Goal: Task Accomplishment & Management: Manage account settings

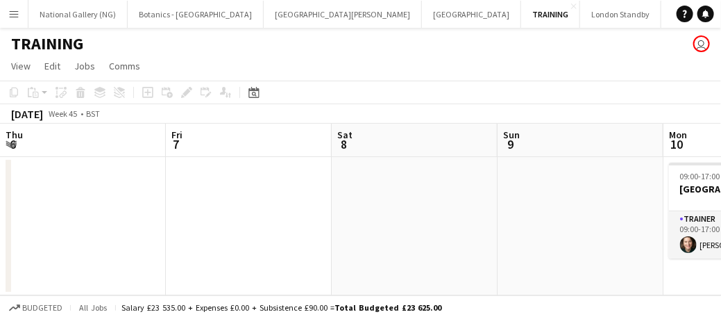
drag, startPoint x: 0, startPoint y: 0, endPoint x: 82, endPoint y: 37, distance: 89.8
click at [498, 170] on app-date-cell at bounding box center [581, 226] width 166 height 138
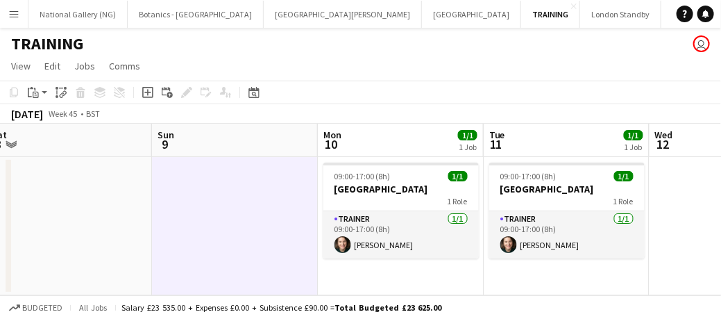
click at [14, 15] on app-icon "Menu" at bounding box center [13, 13] width 11 height 11
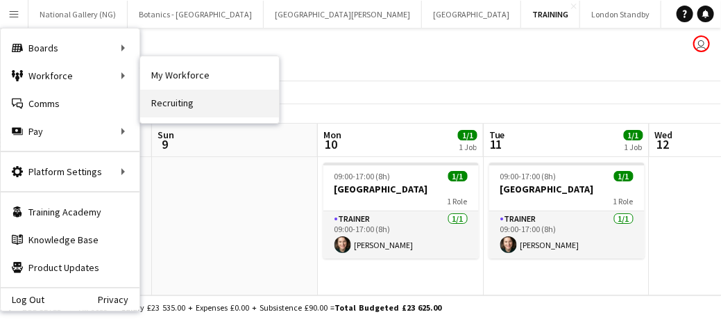
click at [169, 106] on link "Recruiting" at bounding box center [209, 104] width 139 height 28
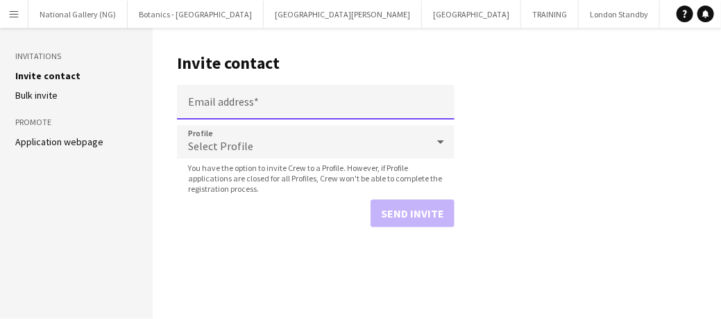
click at [229, 97] on input "Email address" at bounding box center [316, 102] width 278 height 35
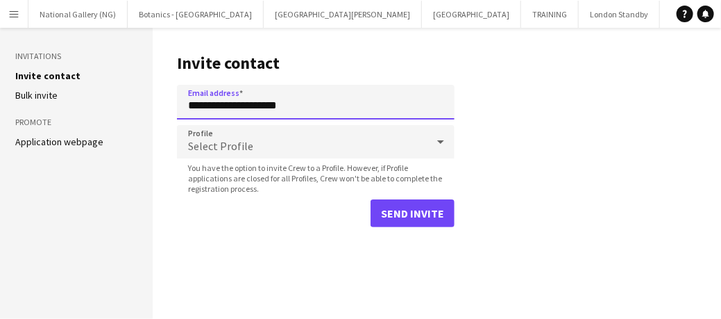
type input "**********"
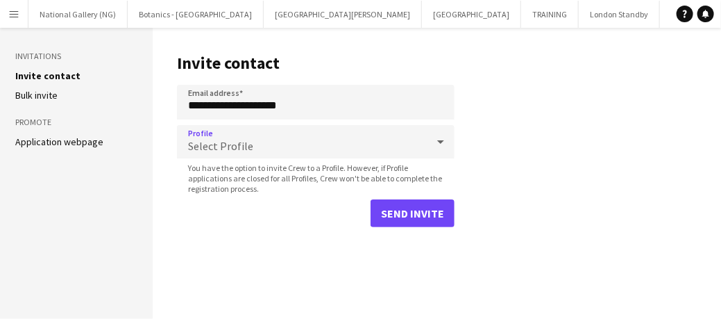
click at [442, 142] on icon at bounding box center [440, 141] width 7 height 3
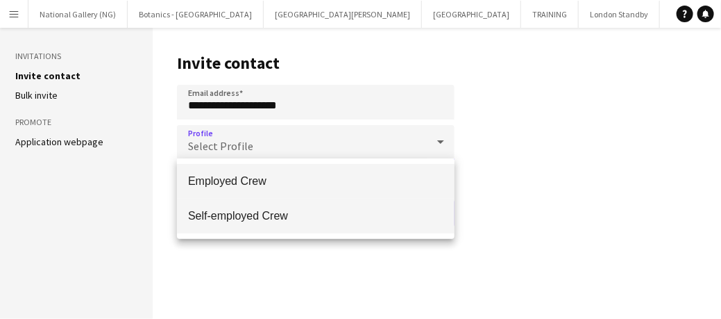
click at [315, 208] on mat-option "Self-employed Crew" at bounding box center [316, 216] width 278 height 35
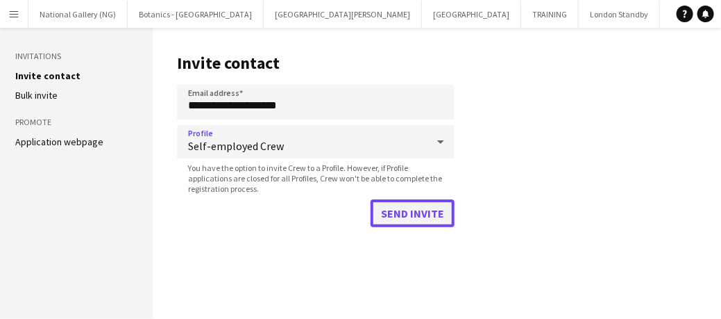
click at [410, 216] on button "Send invite" at bounding box center [413, 213] width 84 height 28
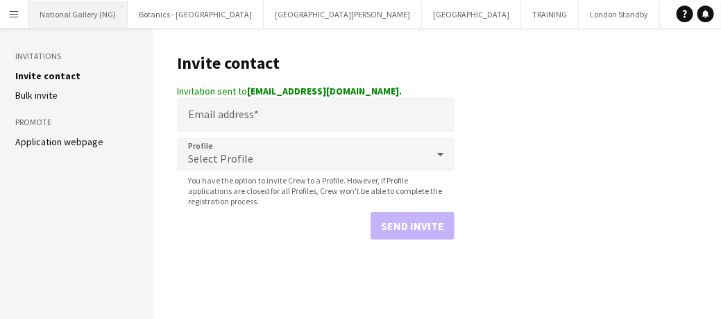
drag, startPoint x: 397, startPoint y: 267, endPoint x: 89, endPoint y: 14, distance: 399.1
click at [89, 14] on button "National Gallery (NG) Close" at bounding box center [77, 14] width 99 height 27
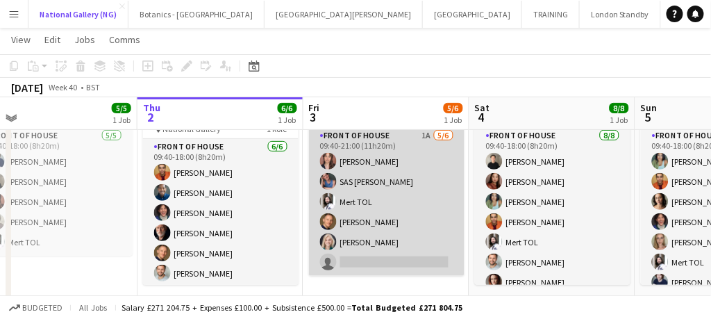
scroll to position [81, 0]
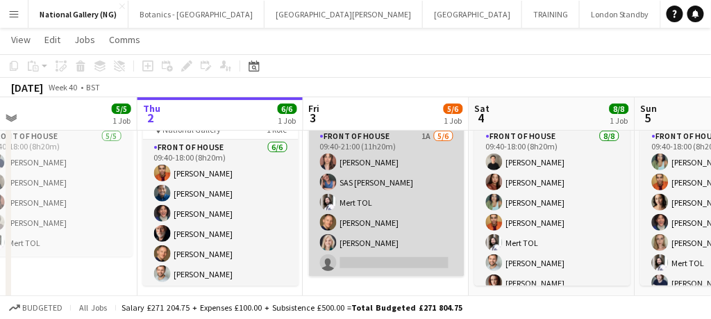
click at [439, 269] on app-card-role "Front of House 1A [DATE] 09:40-21:00 (11h20m) [PERSON_NAME] SAS [PERSON_NAME] T…" at bounding box center [387, 202] width 156 height 148
click at [430, 251] on app-card-role "Front of House 1A [DATE] 09:40-21:00 (11h20m) [PERSON_NAME] SAS [PERSON_NAME] T…" at bounding box center [387, 202] width 156 height 148
click at [376, 260] on app-card-role "Front of House 1A [DATE] 09:40-21:00 (11h20m) [PERSON_NAME] SAS [PERSON_NAME] T…" at bounding box center [387, 202] width 156 height 148
click at [412, 221] on app-card-role "Front of House 1A [DATE] 09:40-21:00 (11h20m) [PERSON_NAME] SAS [PERSON_NAME] T…" at bounding box center [387, 202] width 156 height 148
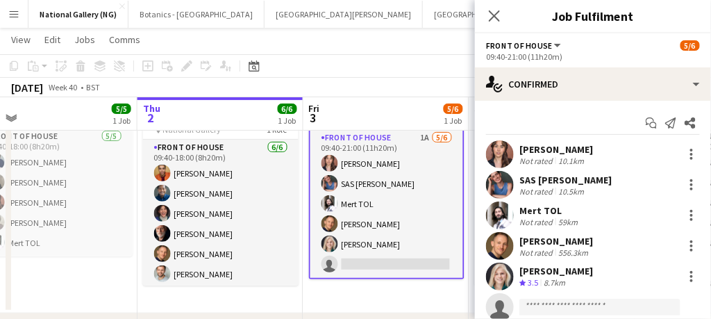
scroll to position [42, 0]
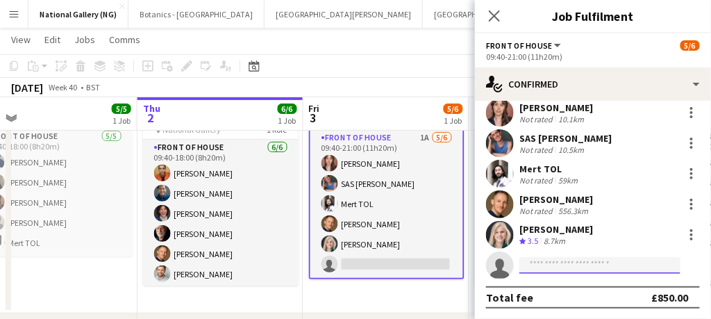
click at [545, 269] on input at bounding box center [599, 265] width 161 height 17
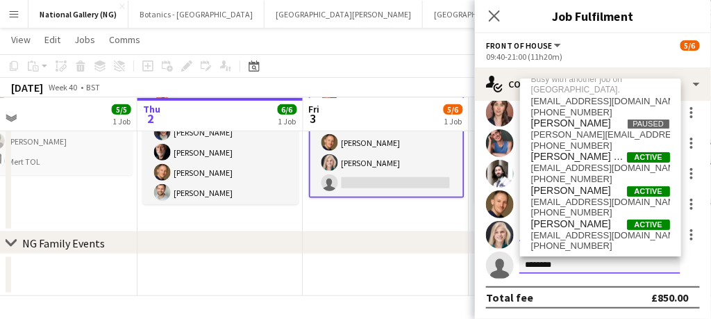
scroll to position [0, 0]
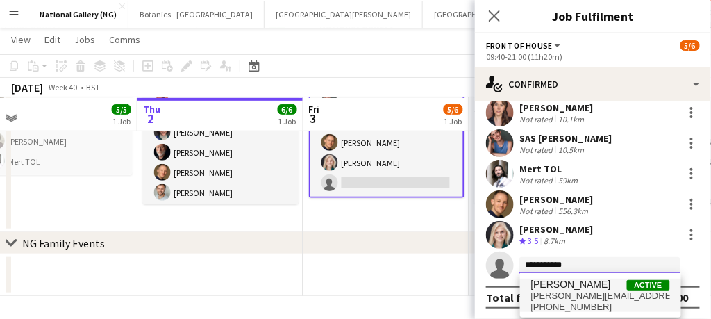
type input "**********"
click at [557, 299] on span "[PERSON_NAME][EMAIL_ADDRESS][DOMAIN_NAME]" at bounding box center [600, 295] width 139 height 11
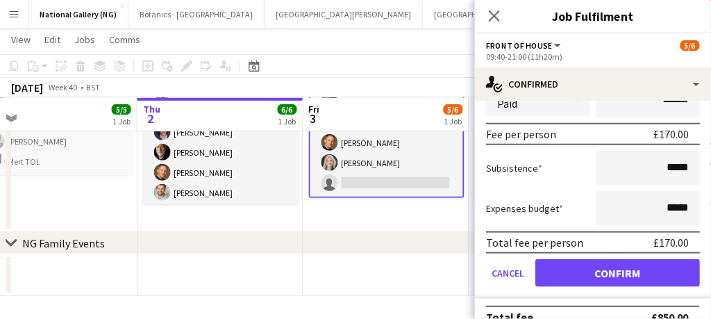
scroll to position [342, 0]
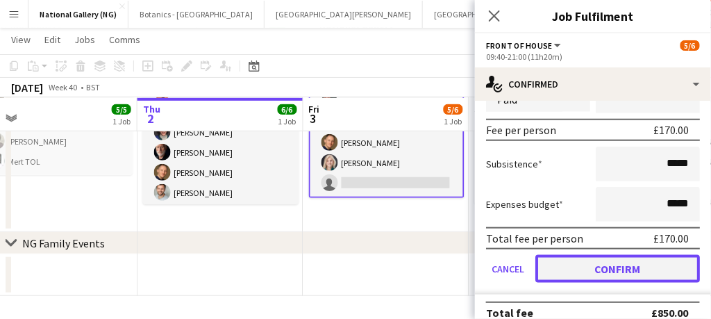
click at [597, 268] on button "Confirm" at bounding box center [617, 269] width 165 height 28
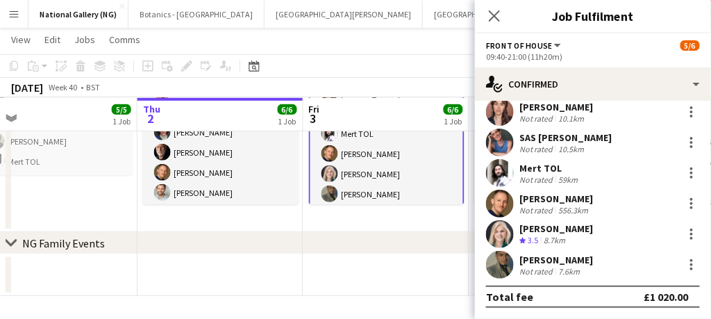
scroll to position [42, 0]
click at [419, 176] on app-card-role "Front of House [DATE] 09:40-21:00 (11h20m) [PERSON_NAME] SAS [PERSON_NAME] TOL …" at bounding box center [387, 133] width 156 height 151
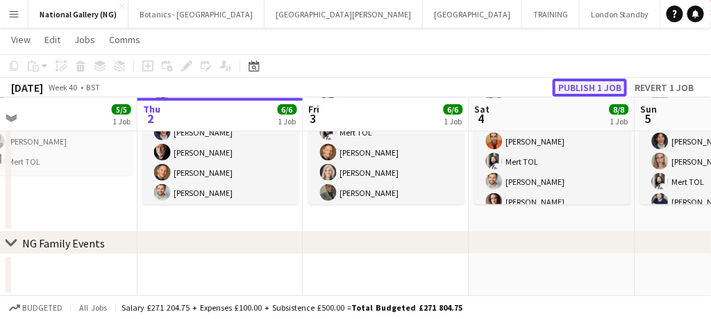
click at [589, 83] on button "Publish 1 job" at bounding box center [590, 87] width 74 height 18
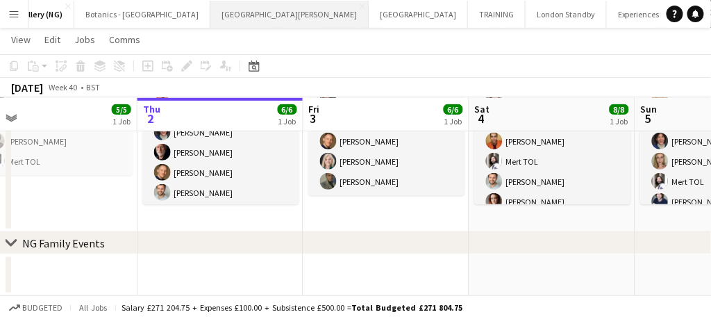
scroll to position [0, 56]
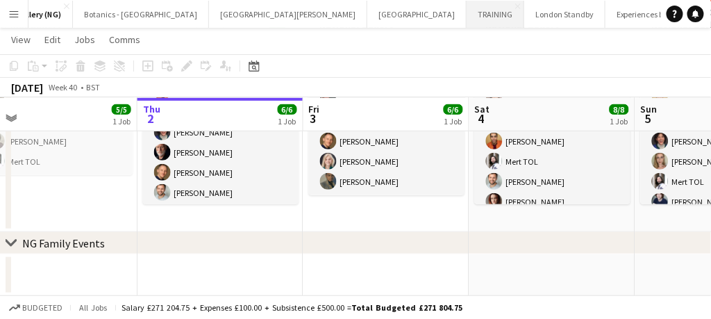
click at [467, 10] on button "TRAINING Close" at bounding box center [496, 14] width 58 height 27
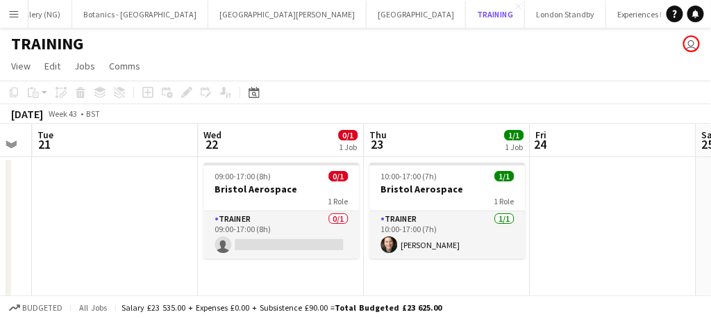
scroll to position [0, 607]
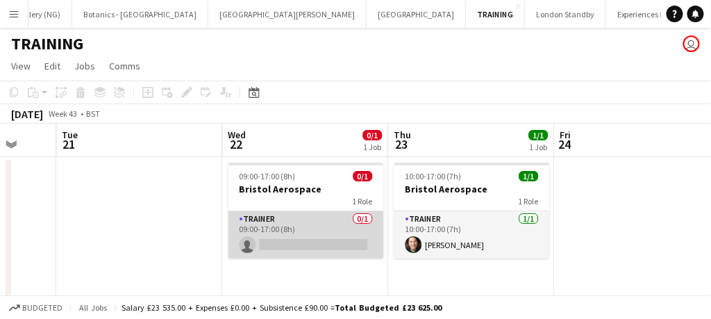
click at [340, 215] on app-card-role "Trainer 0/1 09:00-17:00 (8h) single-neutral-actions" at bounding box center [306, 234] width 156 height 47
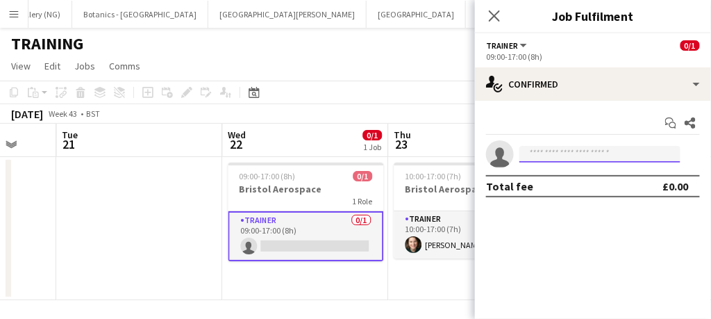
type input "*"
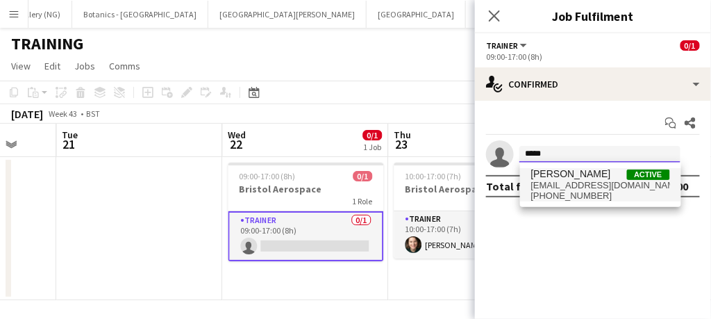
type input "*****"
click at [559, 185] on span "[EMAIL_ADDRESS][DOMAIN_NAME]" at bounding box center [600, 185] width 139 height 11
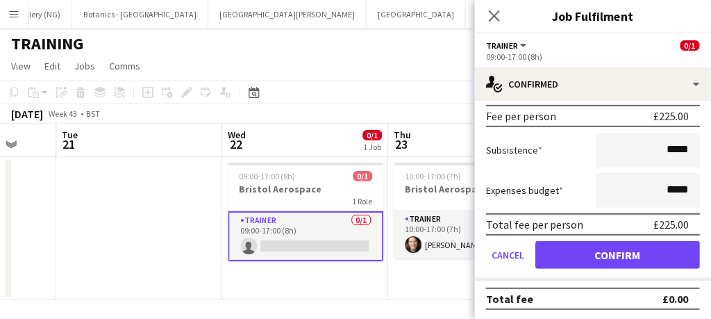
scroll to position [1, 0]
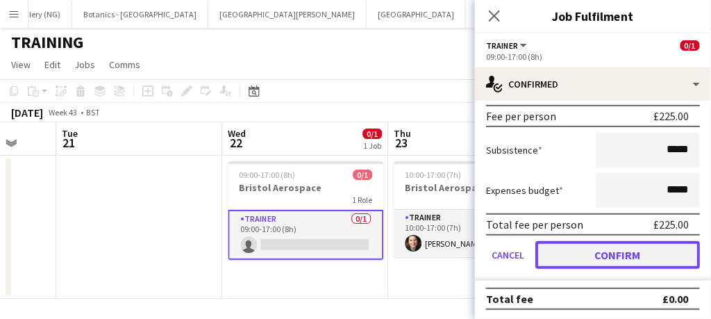
click at [570, 248] on button "Confirm" at bounding box center [617, 255] width 165 height 28
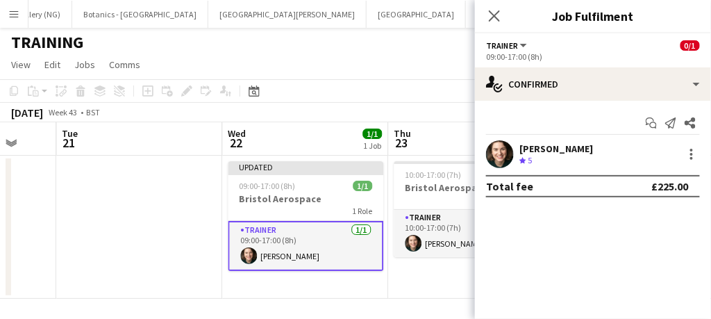
scroll to position [0, 0]
click at [495, 13] on icon "Close pop-in" at bounding box center [493, 15] width 13 height 13
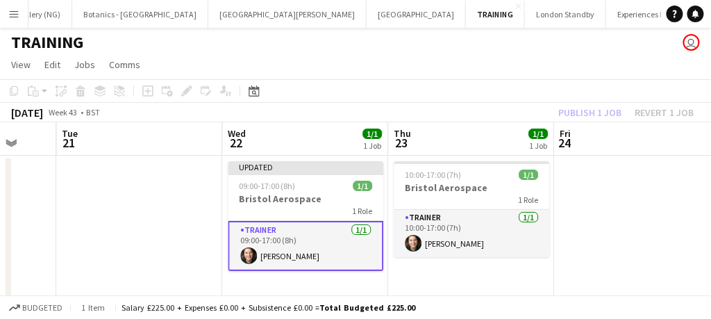
click at [335, 248] on app-card-role "Trainer [DATE] 09:00-17:00 (8h) [PERSON_NAME]" at bounding box center [306, 246] width 156 height 50
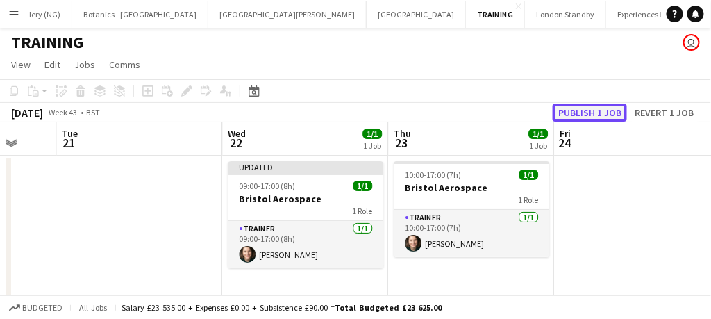
click at [586, 112] on button "Publish 1 job" at bounding box center [590, 112] width 74 height 18
